Goal: Information Seeking & Learning: Check status

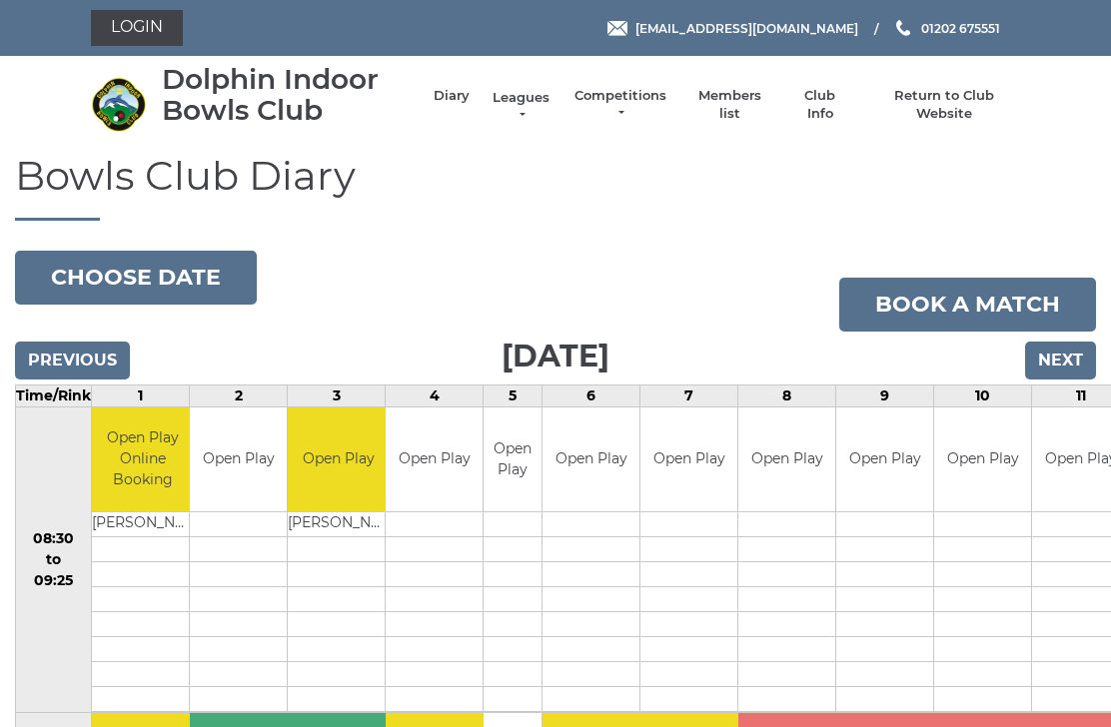
click at [538, 107] on link "Leagues" at bounding box center [520, 107] width 63 height 36
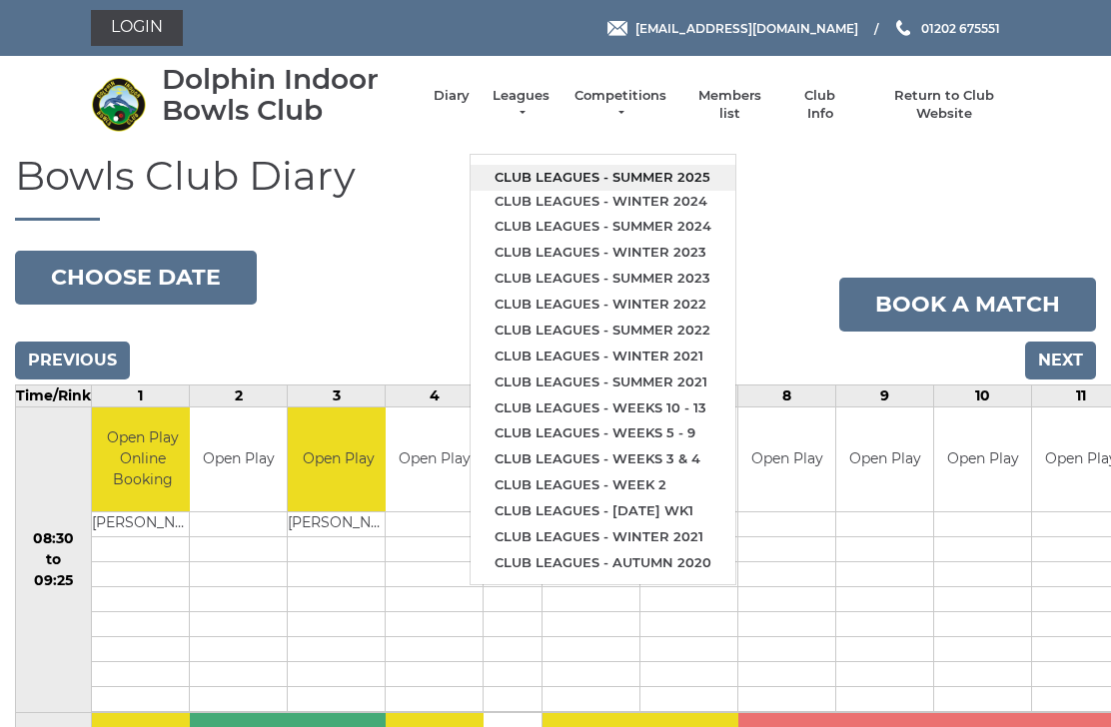
click at [673, 170] on link "Club leagues - Summer 2025" at bounding box center [602, 178] width 265 height 26
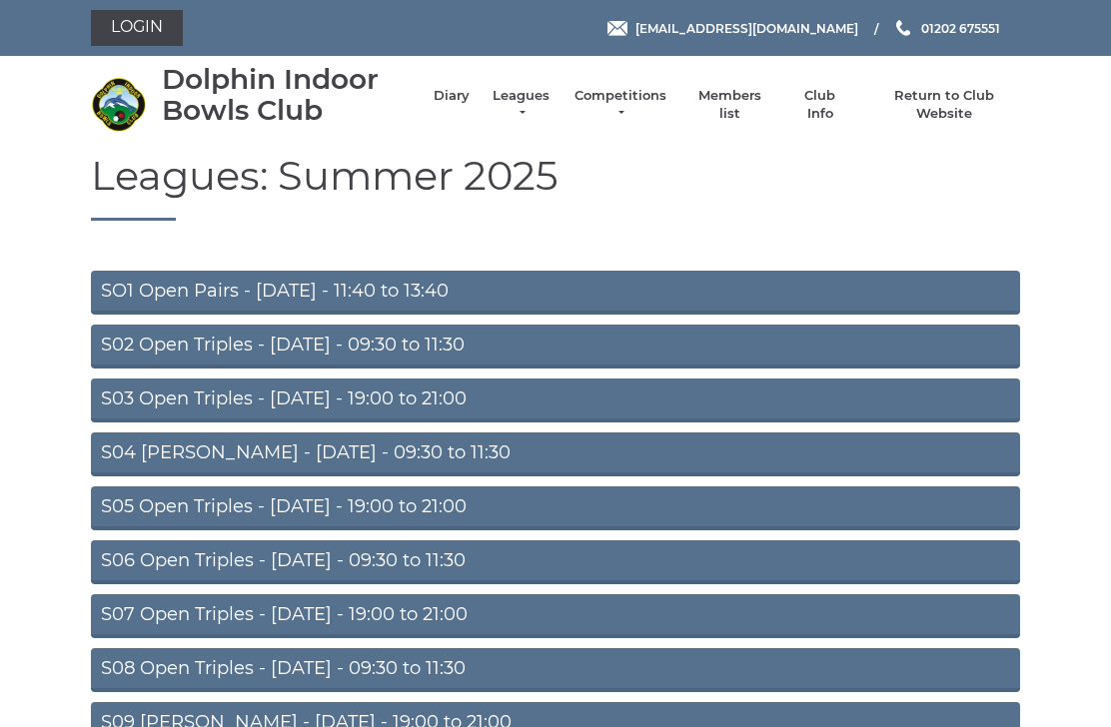
click at [419, 344] on link "S02 Open Triples - Tuesday - 09:30 to 11:30" at bounding box center [555, 347] width 929 height 44
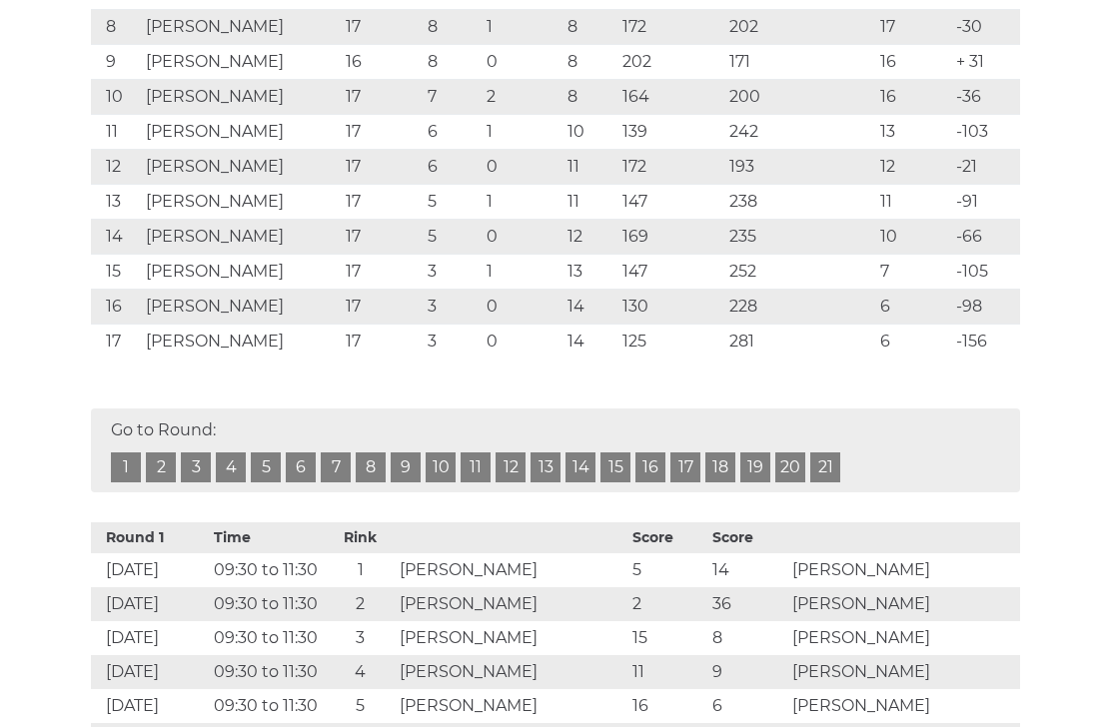
scroll to position [717, 0]
click at [695, 452] on link "17" at bounding box center [685, 467] width 30 height 30
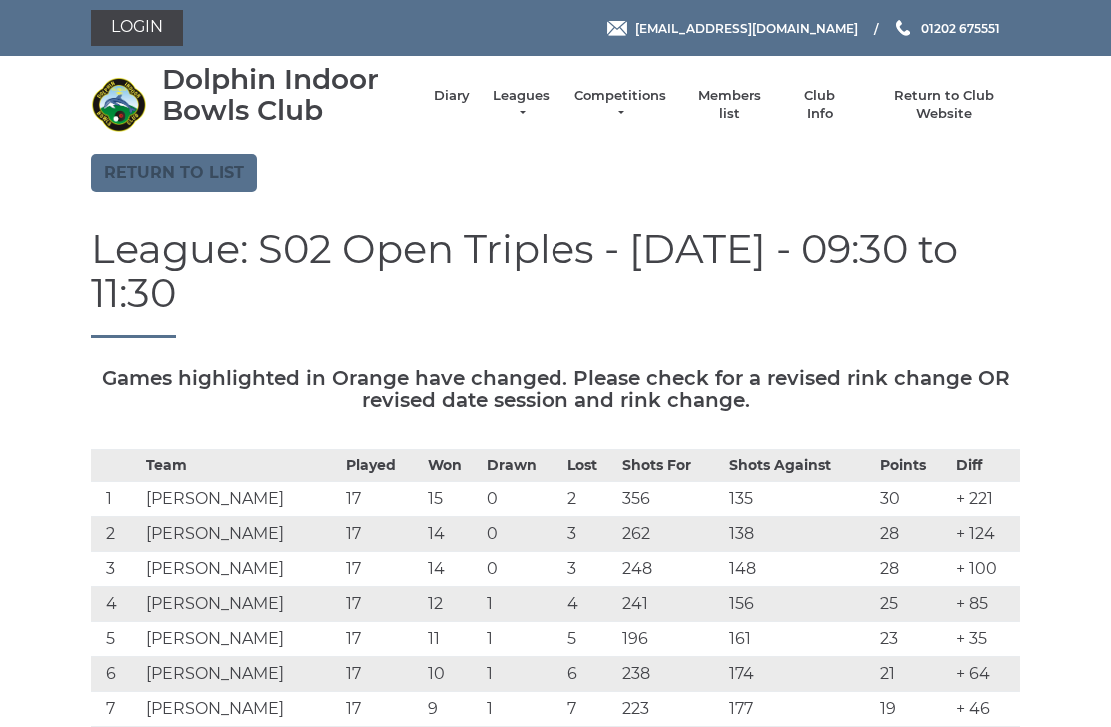
click at [222, 176] on link "Return to list" at bounding box center [174, 173] width 166 height 38
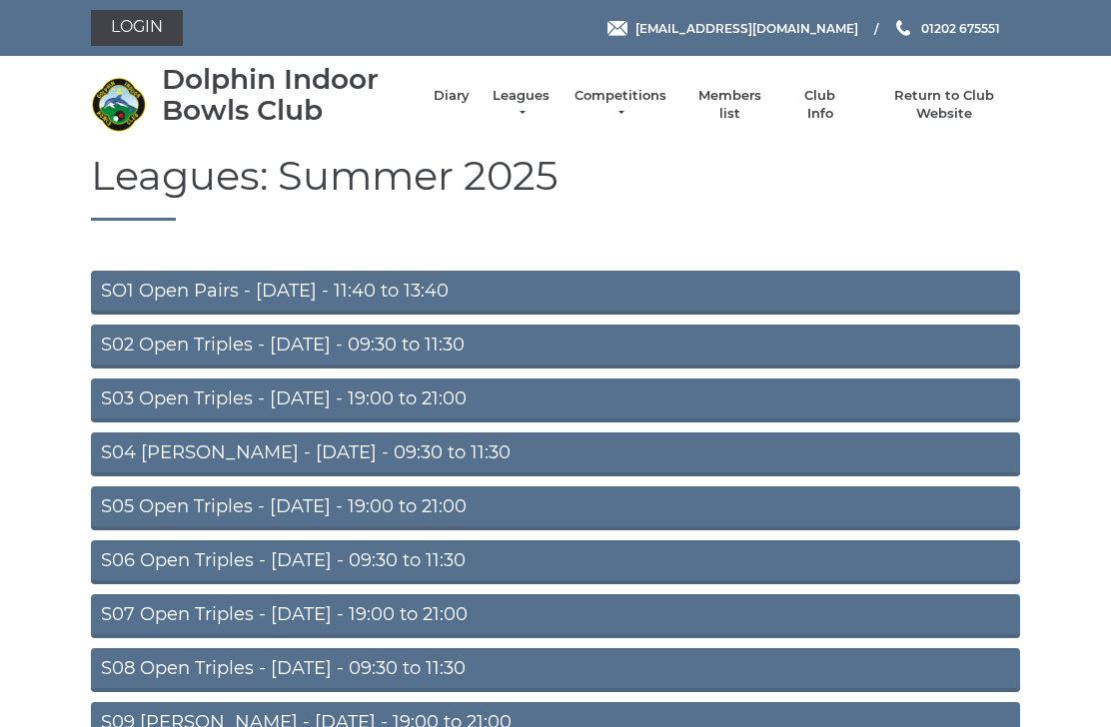
click at [431, 448] on link "S04 [PERSON_NAME] - [DATE] - 09:30 to 11:30" at bounding box center [555, 454] width 929 height 44
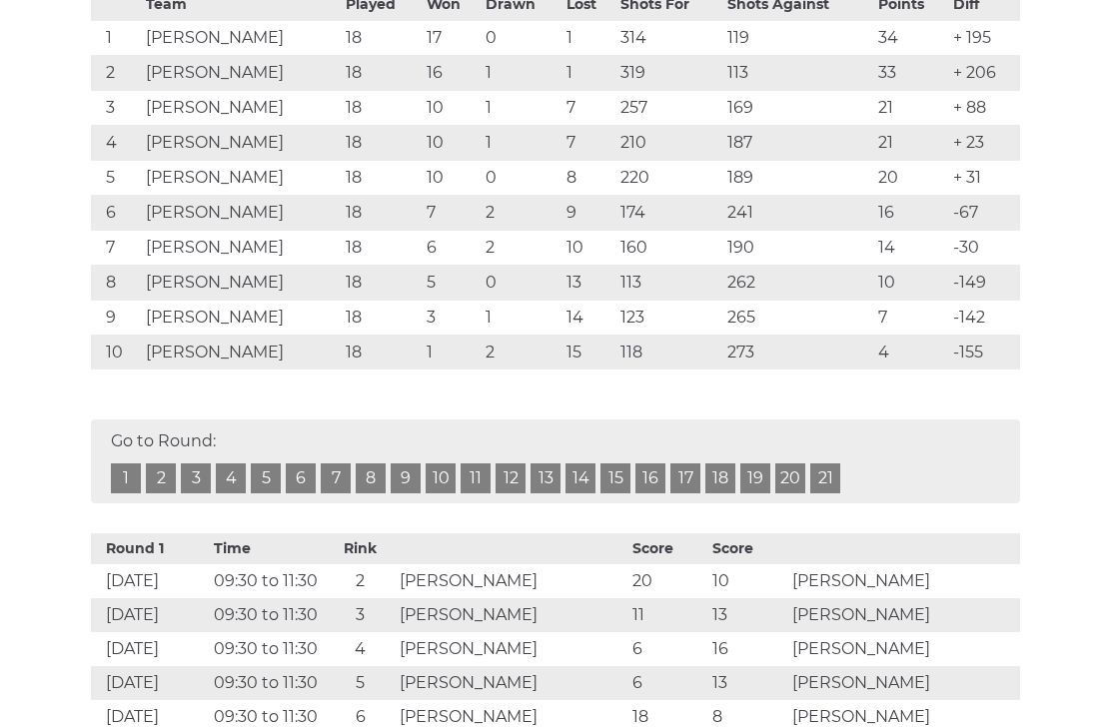
scroll to position [461, 0]
click at [734, 477] on link "18" at bounding box center [720, 478] width 30 height 30
